Goal: Book appointment/travel/reservation

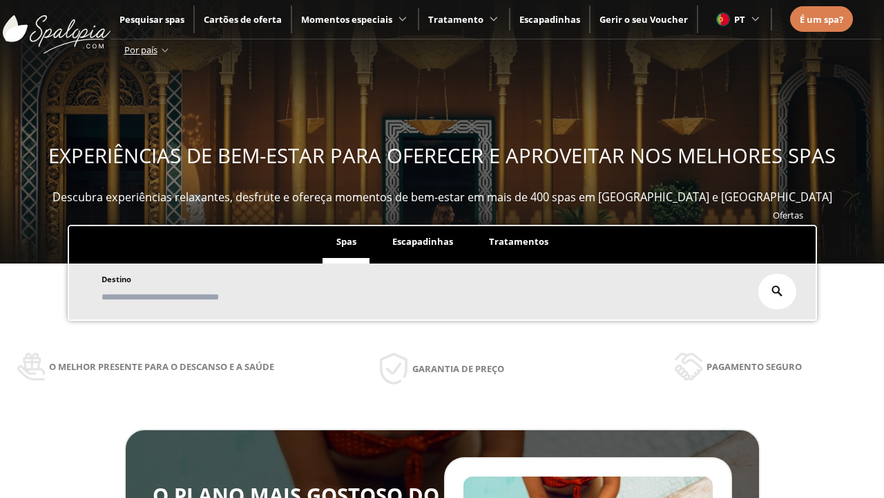
scroll to position [235, 0]
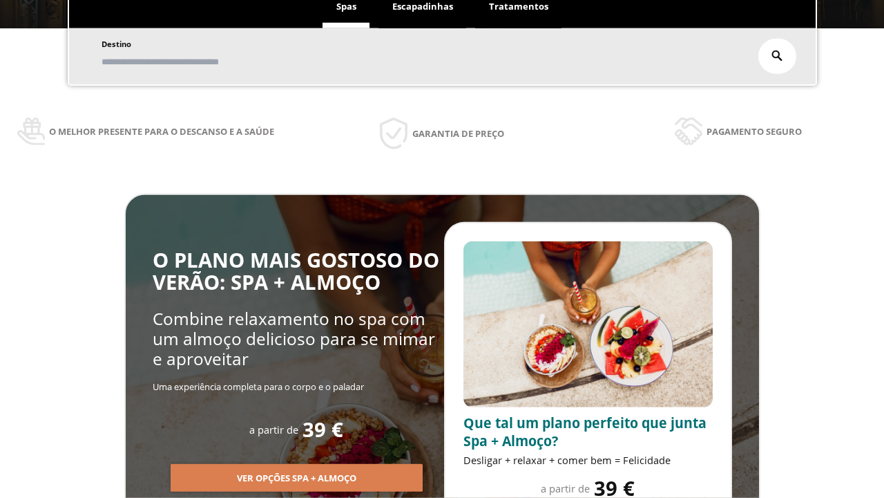
click at [423, 7] on span "Escapadinhas" at bounding box center [422, 6] width 61 height 12
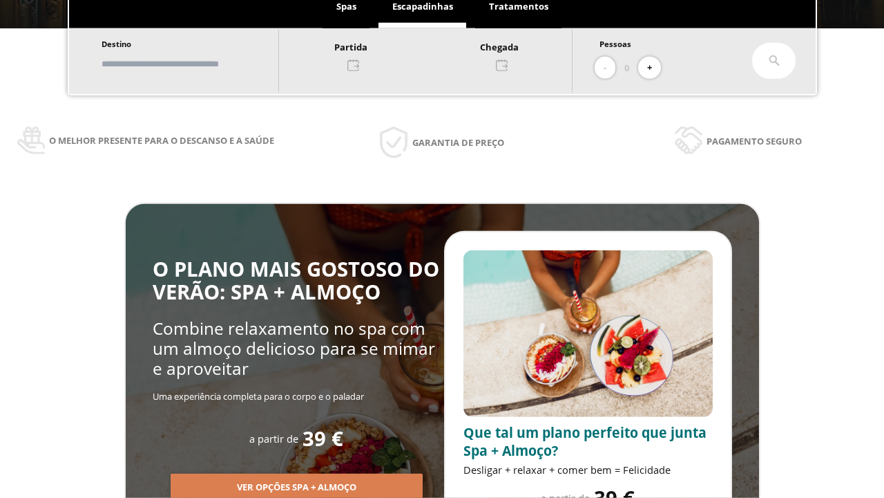
click at [195, 64] on input "text" at bounding box center [183, 64] width 172 height 24
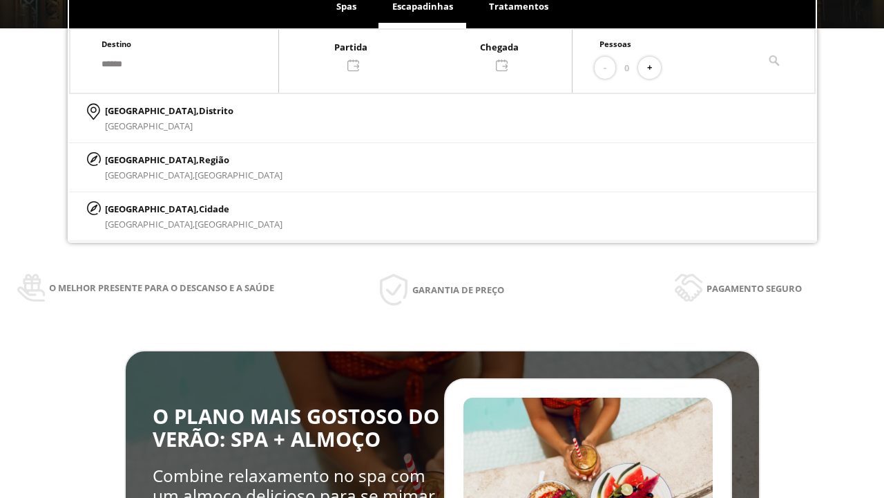
type input "******"
click at [138, 208] on p "[GEOGRAPHIC_DATA], Cidade" at bounding box center [194, 208] width 178 height 15
click at [439, 55] on div at bounding box center [425, 55] width 293 height 33
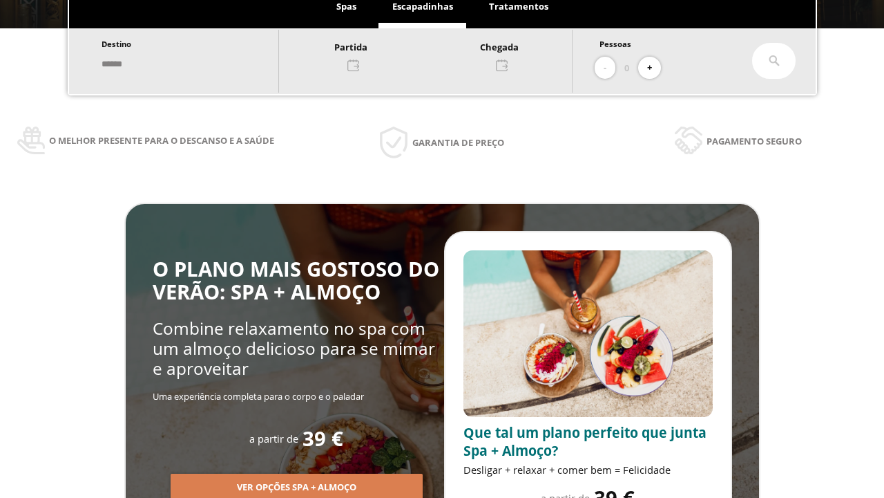
click at [354, 218] on div "15" at bounding box center [342, 206] width 24 height 24
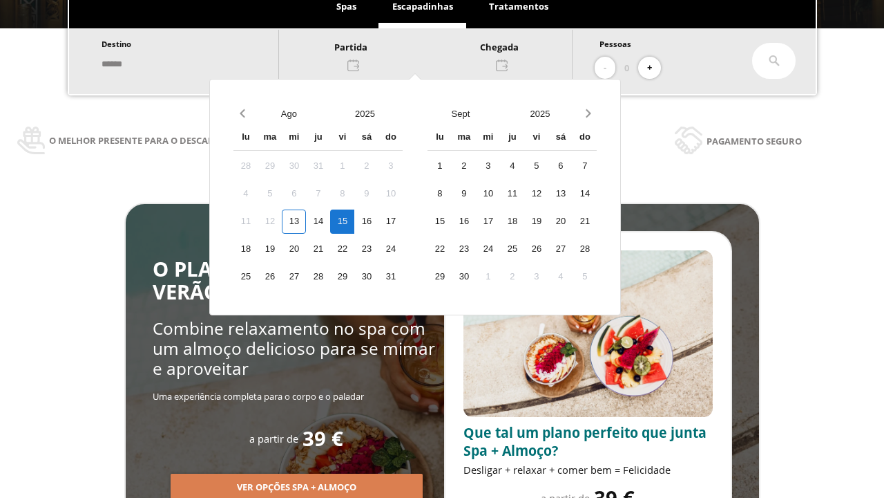
click at [379, 221] on div "16" at bounding box center [366, 221] width 24 height 24
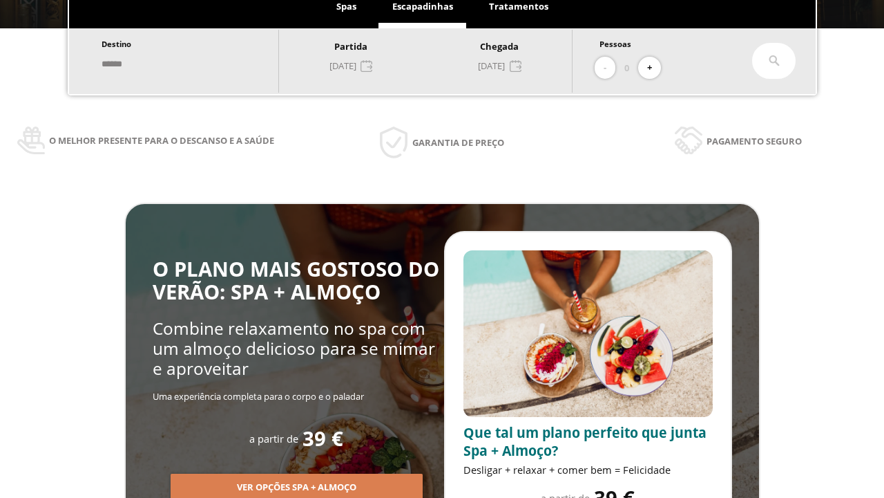
click at [654, 68] on button "+" at bounding box center [649, 68] width 23 height 23
